Goal: Task Accomplishment & Management: Use online tool/utility

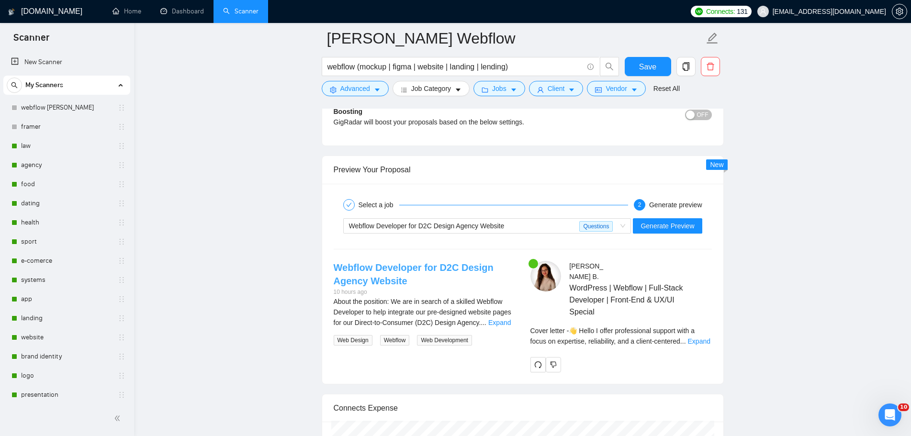
scroll to position [348, 0]
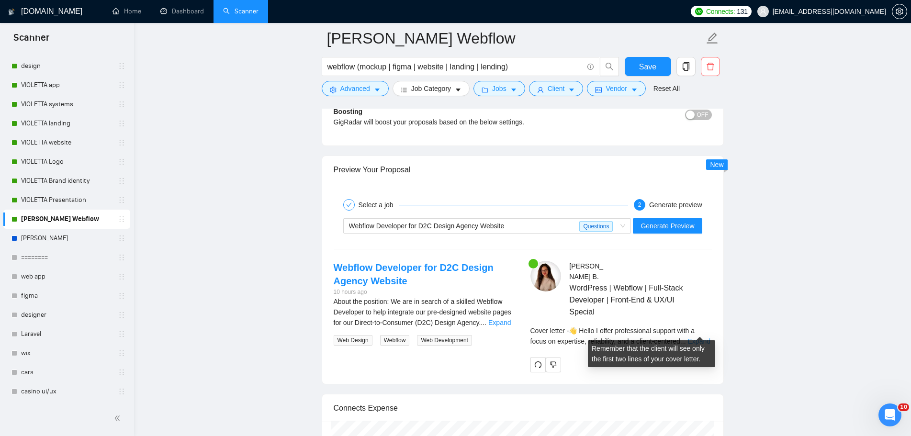
click at [693, 337] on link "Expand" at bounding box center [699, 341] width 22 height 8
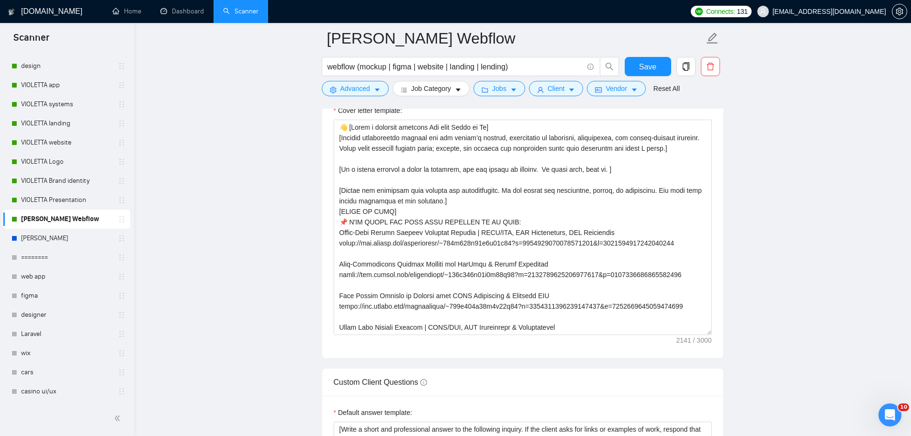
scroll to position [1053, 0]
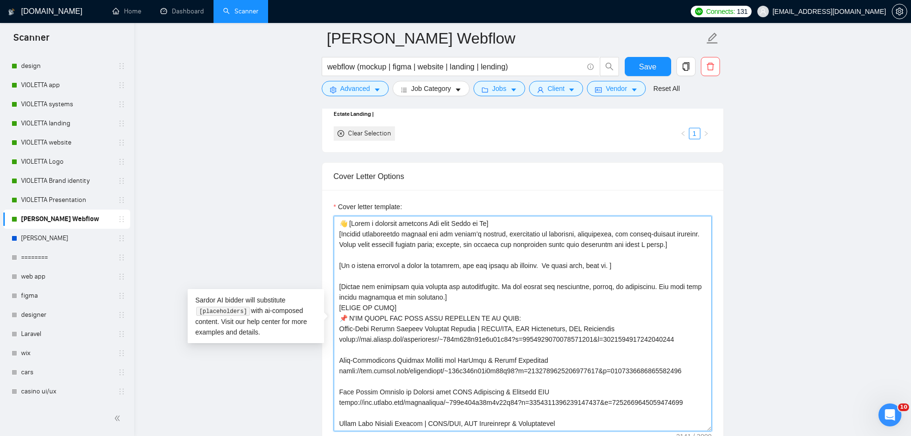
drag, startPoint x: 677, startPoint y: 245, endPoint x: 314, endPoint y: 219, distance: 363.7
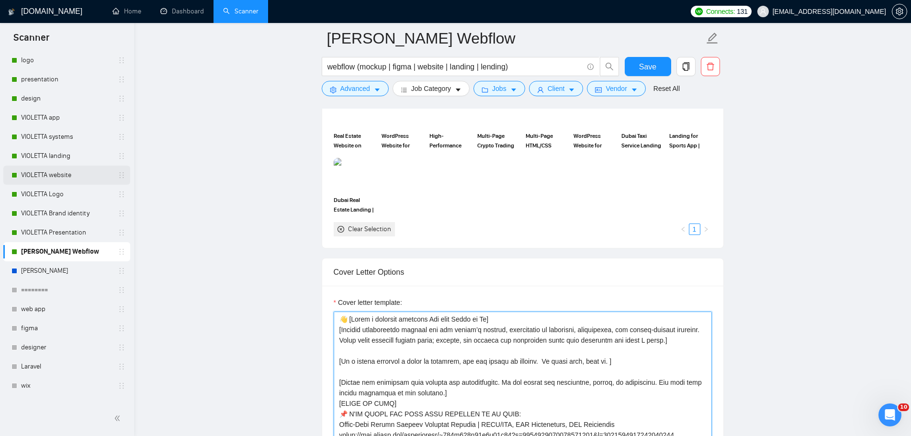
scroll to position [252, 0]
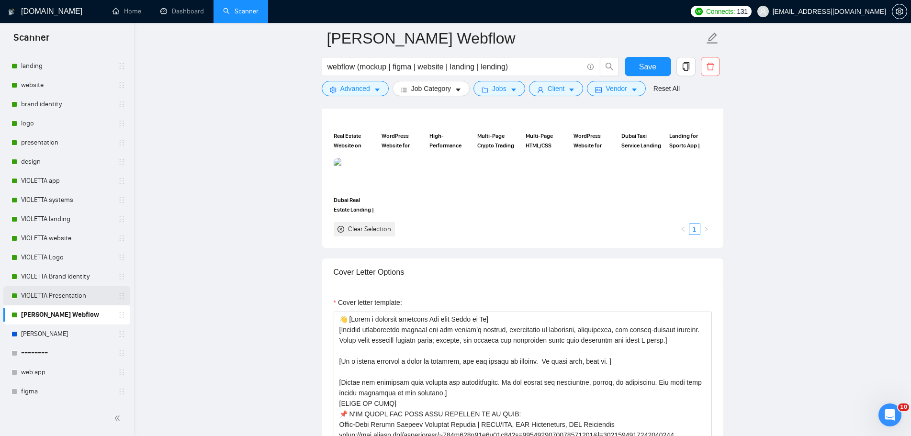
click at [79, 295] on link "VIOLETTA Presentation" at bounding box center [66, 295] width 91 height 19
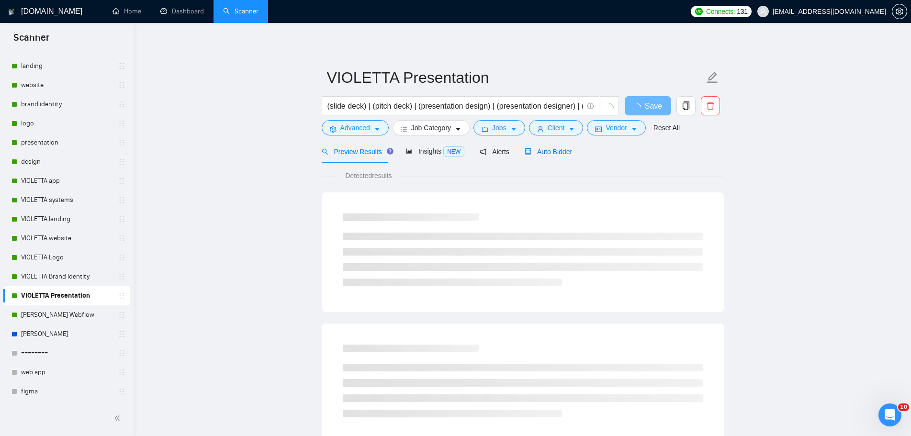
click at [559, 153] on span "Auto Bidder" at bounding box center [548, 152] width 47 height 8
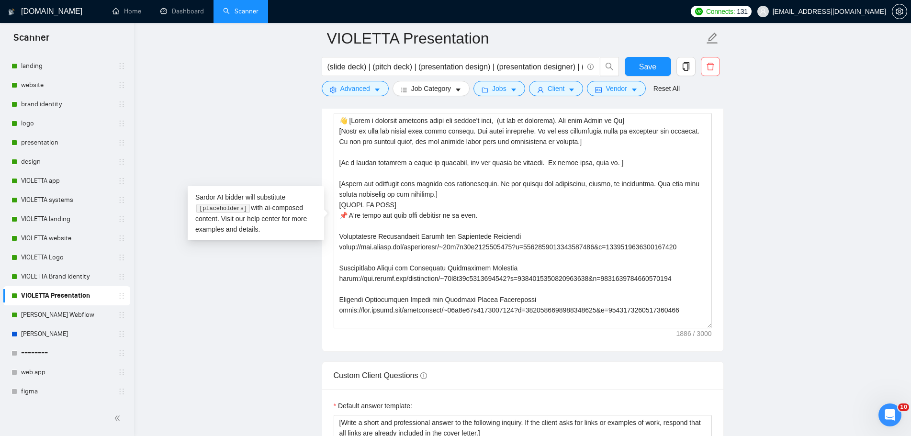
click at [786, 211] on main "VIOLETTA Presentation (slide deck) | (pitch deck) | (presentation design) | (pr…" at bounding box center [522, 115] width 746 height 2739
